Goal: Complete application form

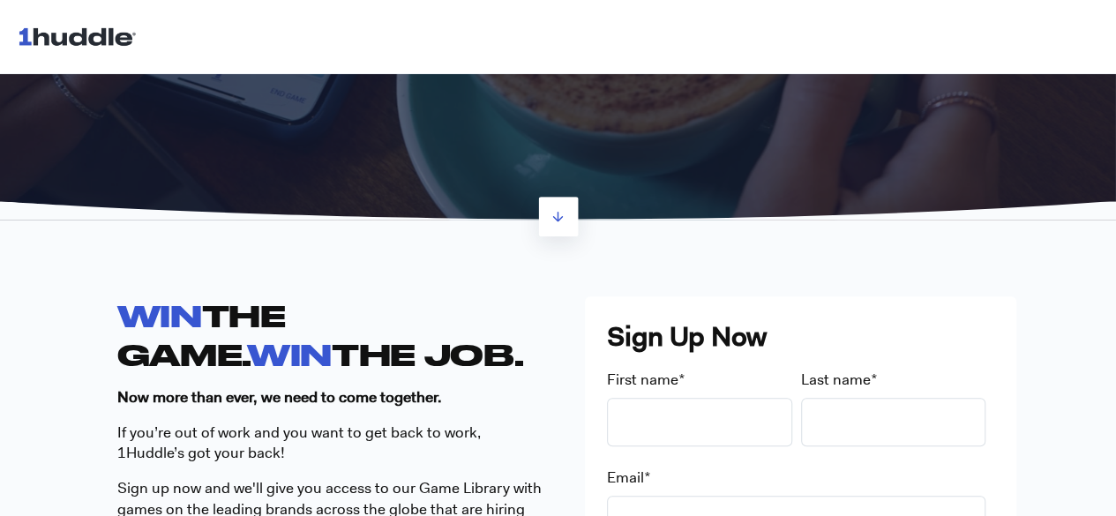
scroll to position [280, 0]
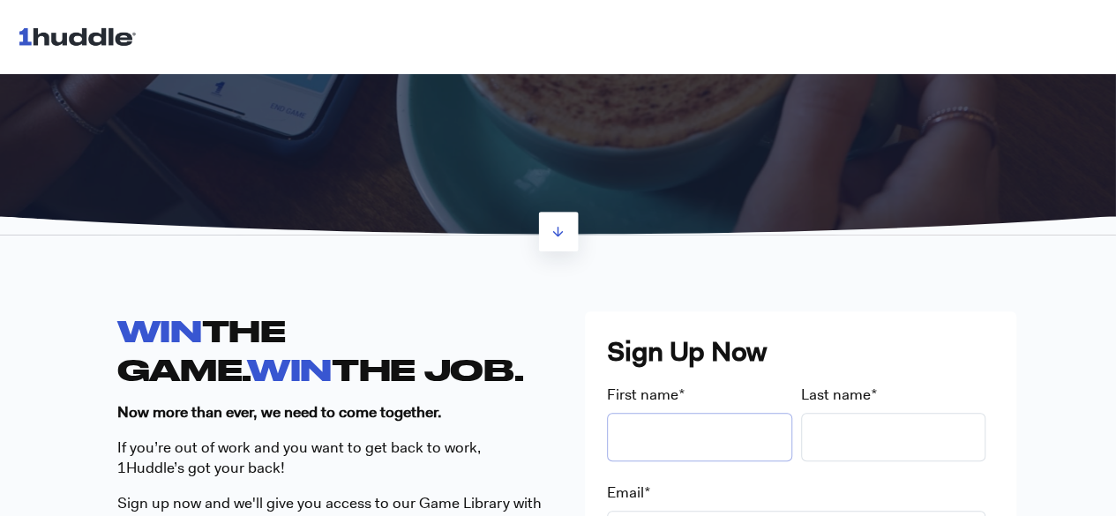
click at [642, 427] on input "First name *" at bounding box center [699, 437] width 185 height 49
type input "[GEOGRAPHIC_DATA]"
type input "[PERSON_NAME]"
type input "Maddy"
click at [872, 442] on input "[PERSON_NAME]" at bounding box center [893, 437] width 185 height 49
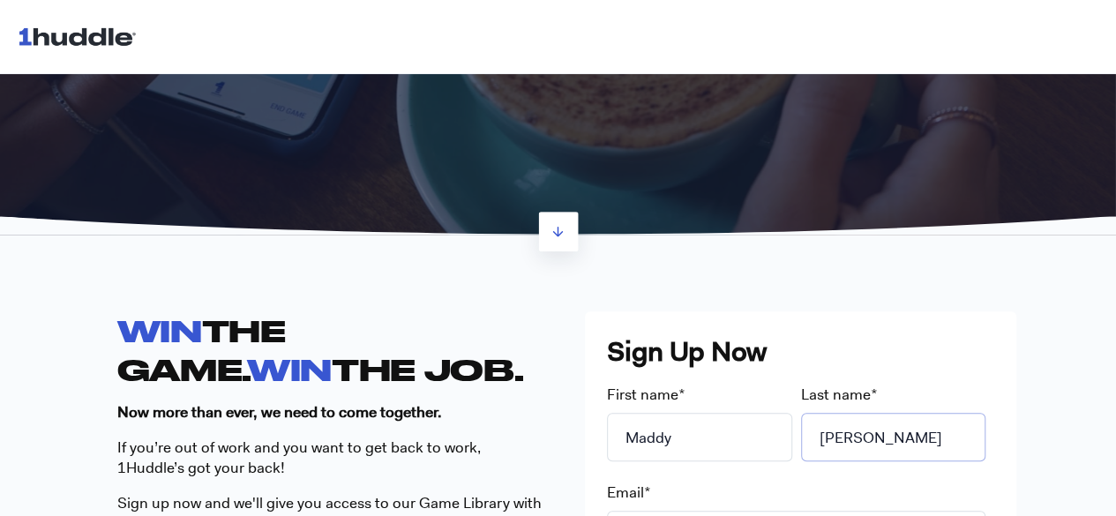
click at [872, 442] on input "[PERSON_NAME]" at bounding box center [893, 437] width 185 height 49
type input "R"
click at [741, 342] on h3 "Sign Up Now" at bounding box center [800, 352] width 387 height 37
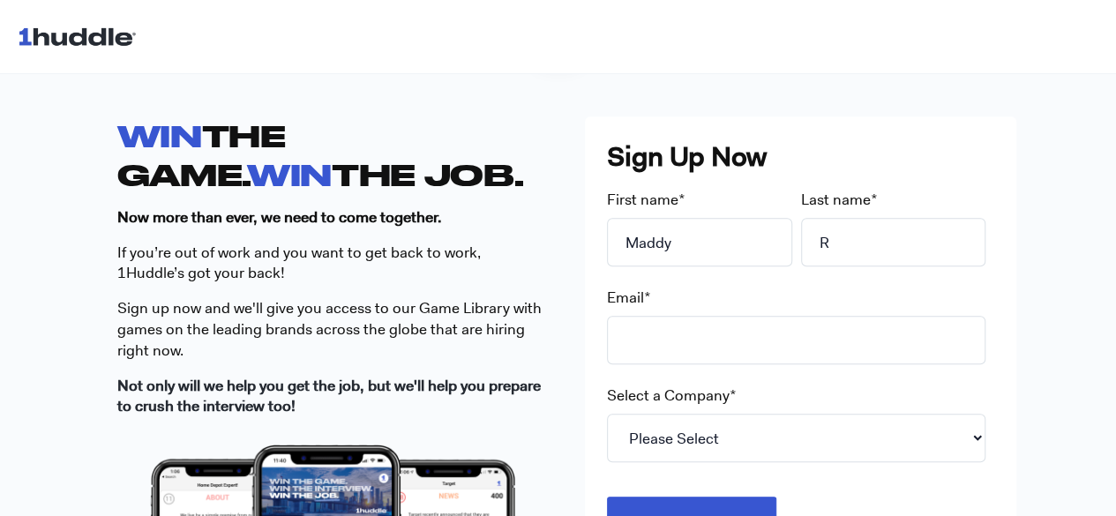
scroll to position [476, 0]
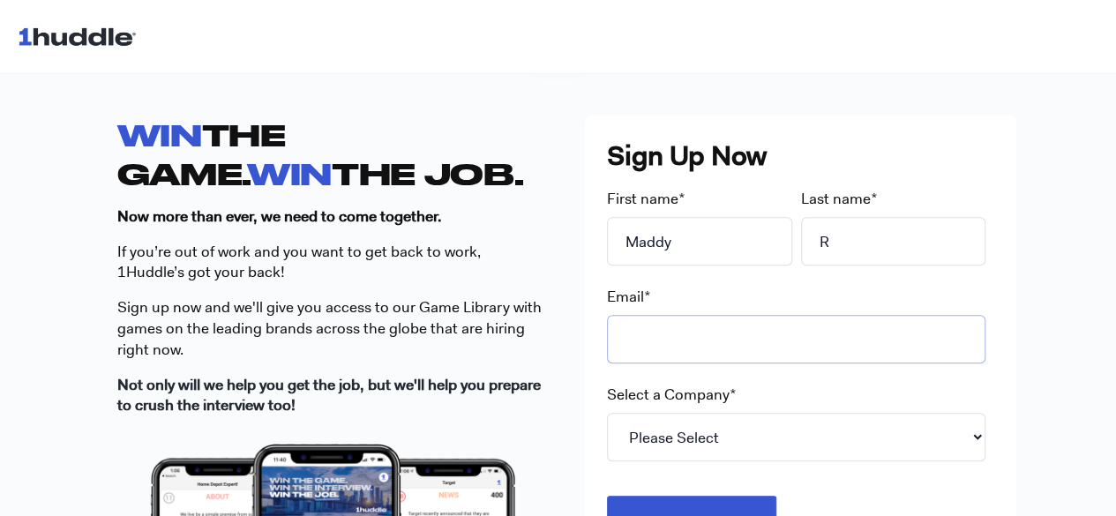
click at [690, 331] on input "Email *" at bounding box center [796, 339] width 379 height 49
type input "[EMAIL_ADDRESS][DOMAIN_NAME]"
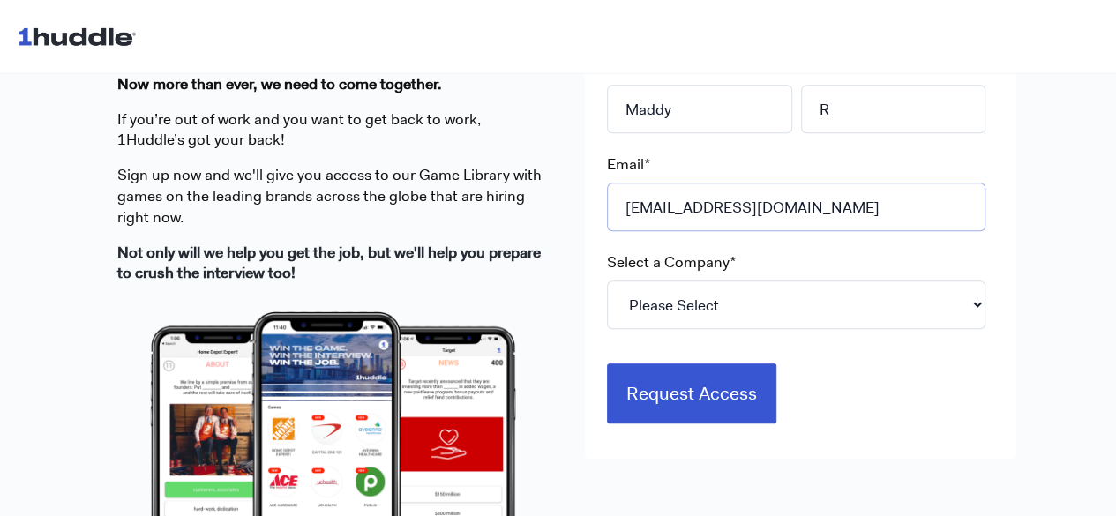
scroll to position [613, 0]
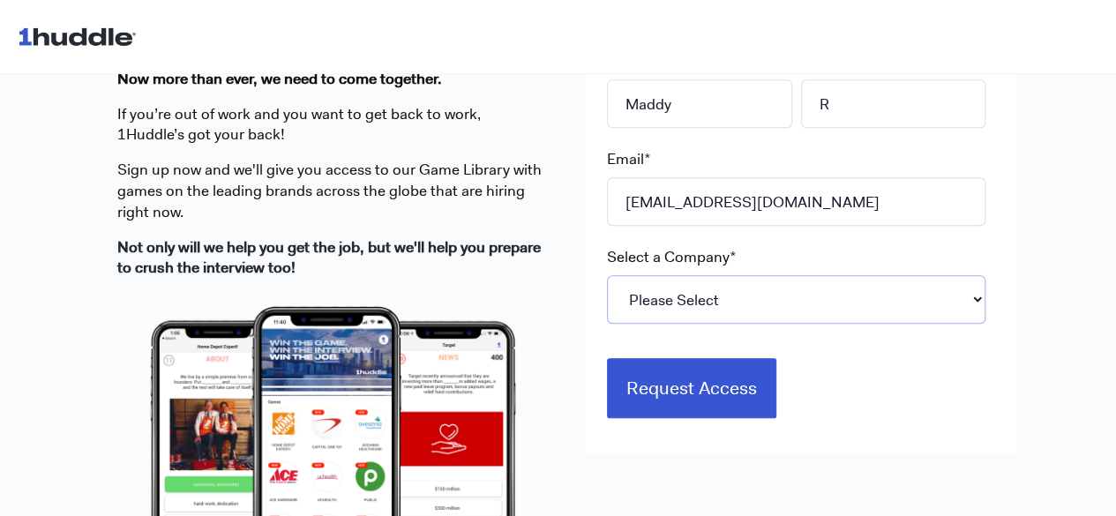
click at [690, 299] on select "Please Select 7-Eleven Ace Hardware Albertsons Companies ALDI Amazon Aveanna He…" at bounding box center [796, 299] width 379 height 49
select select "Starbucks"
click at [609, 275] on select "Please Select 7-Eleven Ace Hardware Albertsons Companies ALDI Amazon Aveanna He…" at bounding box center [796, 299] width 379 height 49
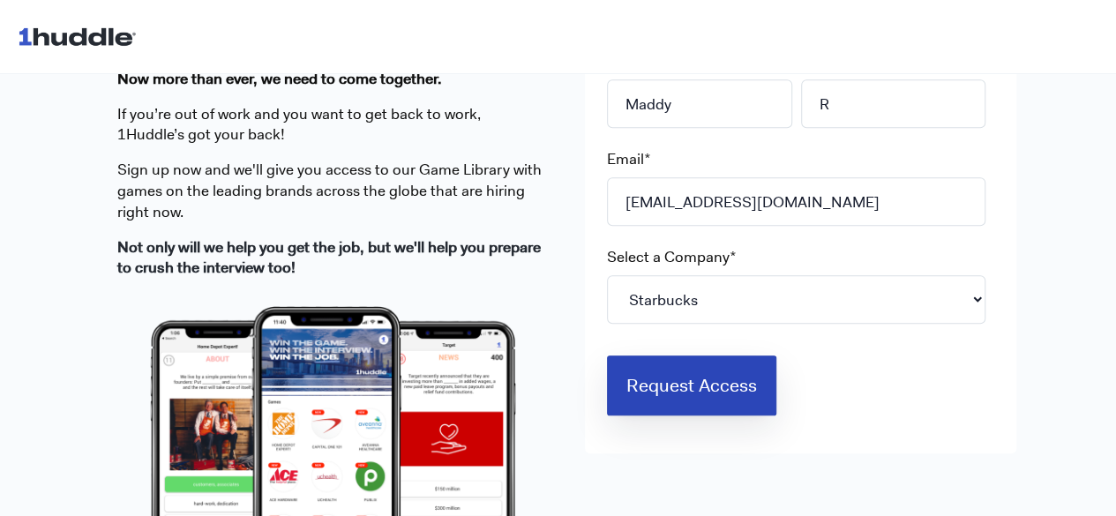
click at [673, 391] on input "Request Access" at bounding box center [691, 386] width 169 height 60
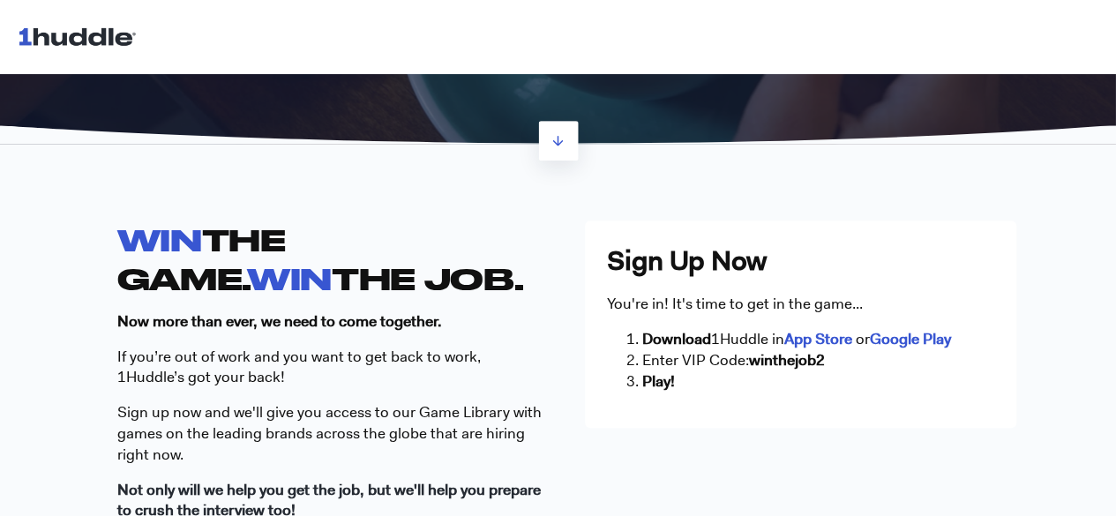
scroll to position [296, 0]
